Goal: Task Accomplishment & Management: Manage account settings

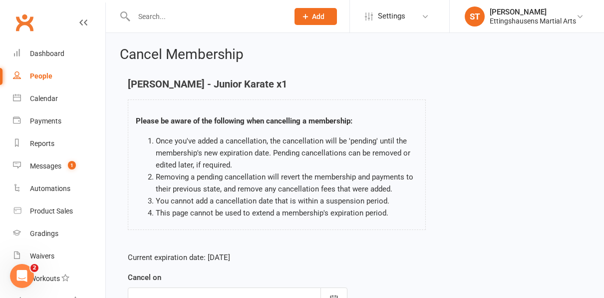
scroll to position [183, 0]
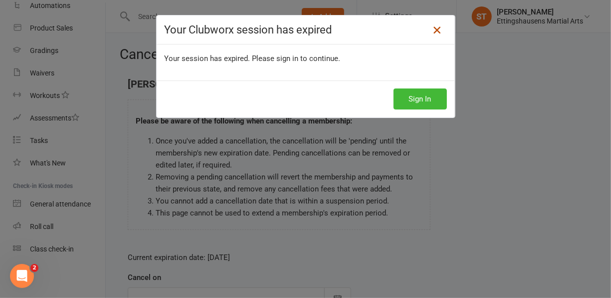
click at [435, 33] on icon at bounding box center [437, 30] width 12 height 12
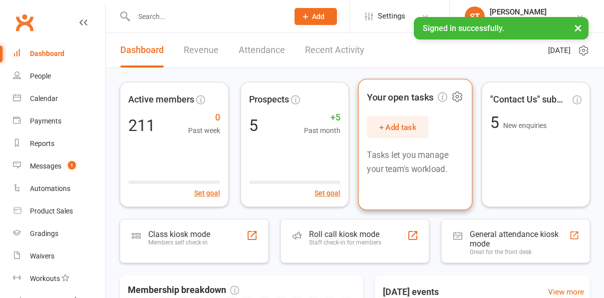
scroll to position [25, 0]
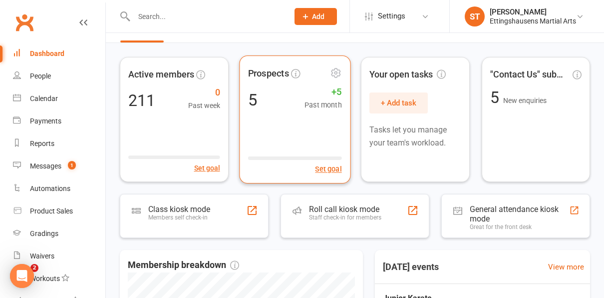
click at [309, 127] on div "Prospects 5 +5 Past month Set goal" at bounding box center [294, 119] width 111 height 128
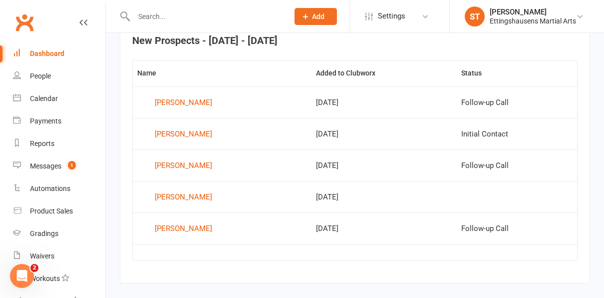
scroll to position [397, 0]
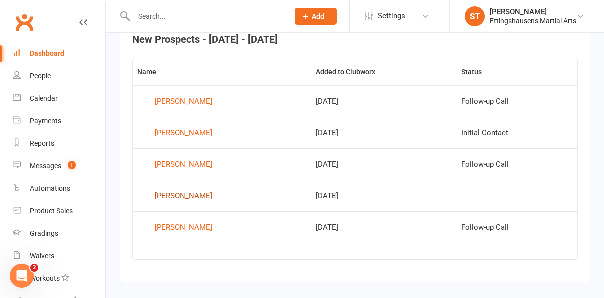
click at [201, 191] on div "Charlotte Meng" at bounding box center [183, 195] width 57 height 15
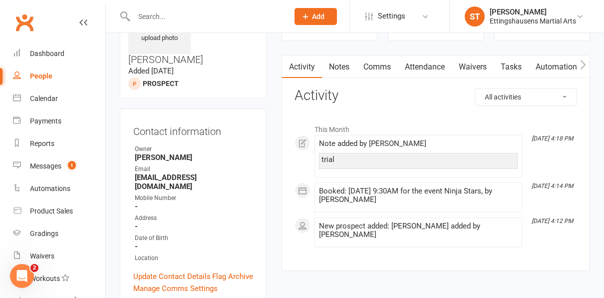
scroll to position [72, 0]
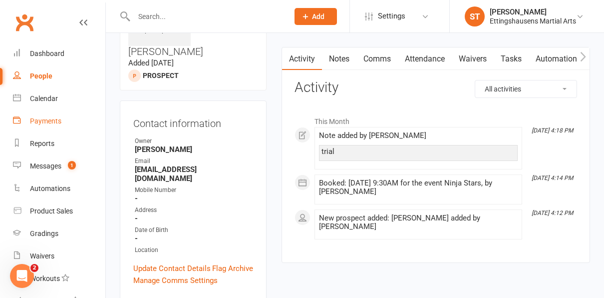
click at [39, 113] on link "Payments" at bounding box center [59, 121] width 92 height 22
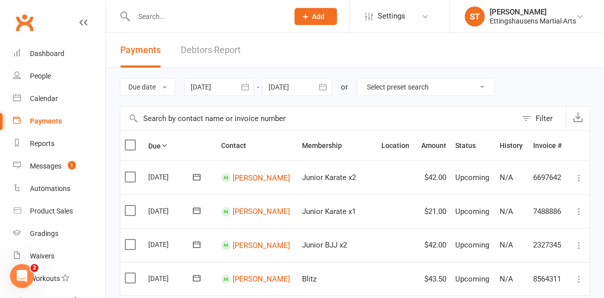
click at [328, 81] on button "button" at bounding box center [323, 87] width 18 height 18
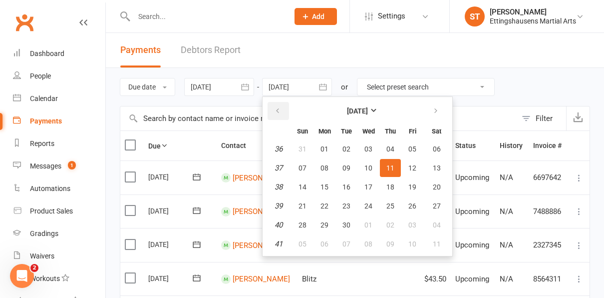
click at [283, 113] on button "button" at bounding box center [278, 111] width 21 height 18
click at [394, 190] on span "14" at bounding box center [390, 187] width 8 height 8
type input "14 Aug 2025"
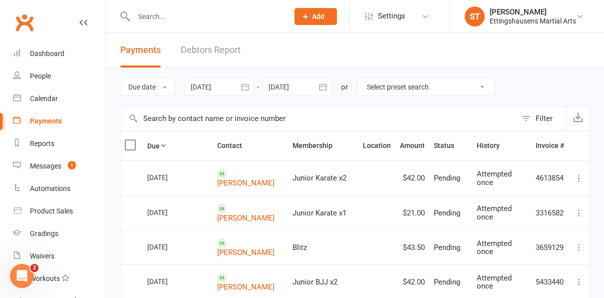
click at [222, 48] on link "Debtors Report" at bounding box center [211, 50] width 60 height 34
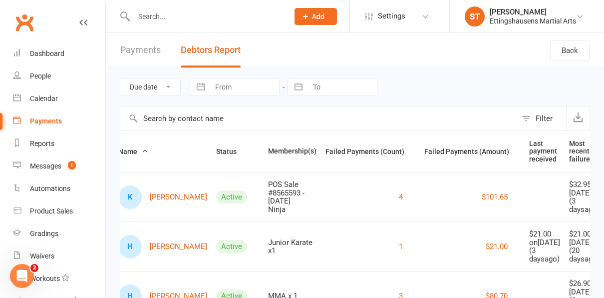
click at [154, 54] on link "Payments" at bounding box center [140, 50] width 40 height 34
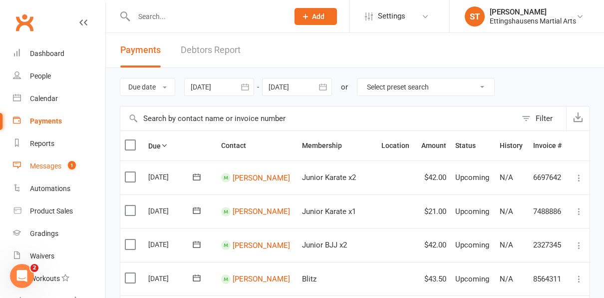
scroll to position [183, 0]
